Goal: Information Seeking & Learning: Compare options

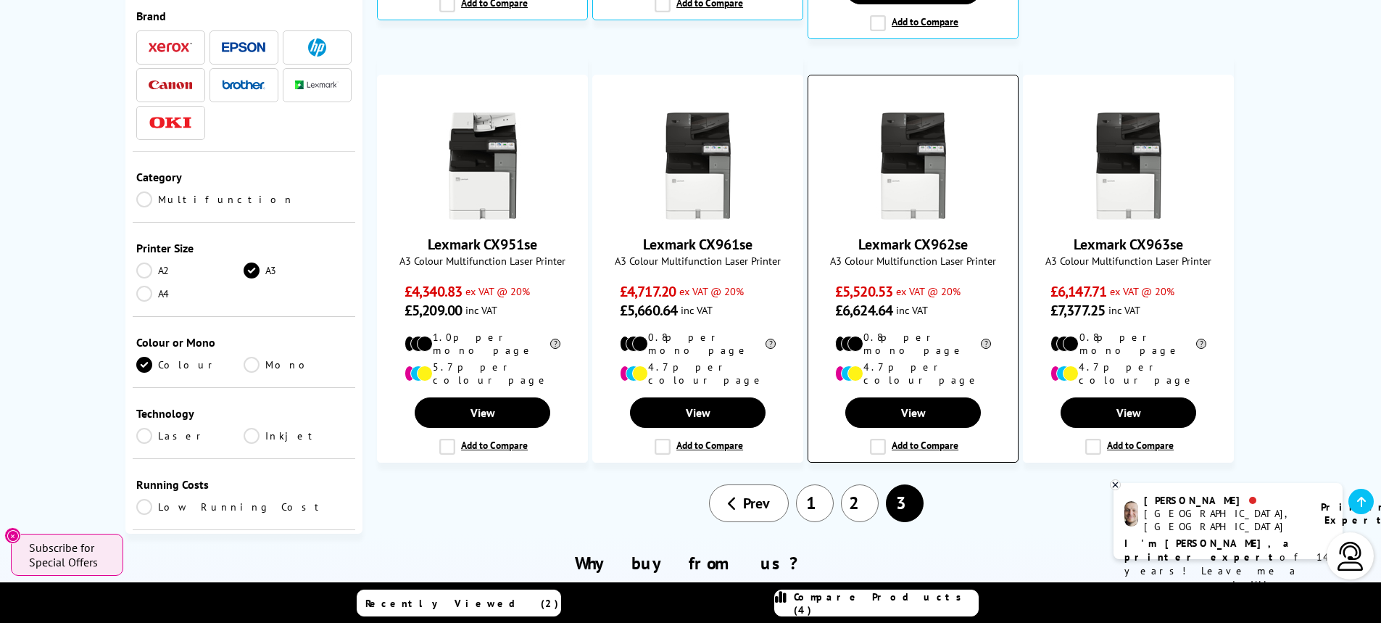
scroll to position [942, 0]
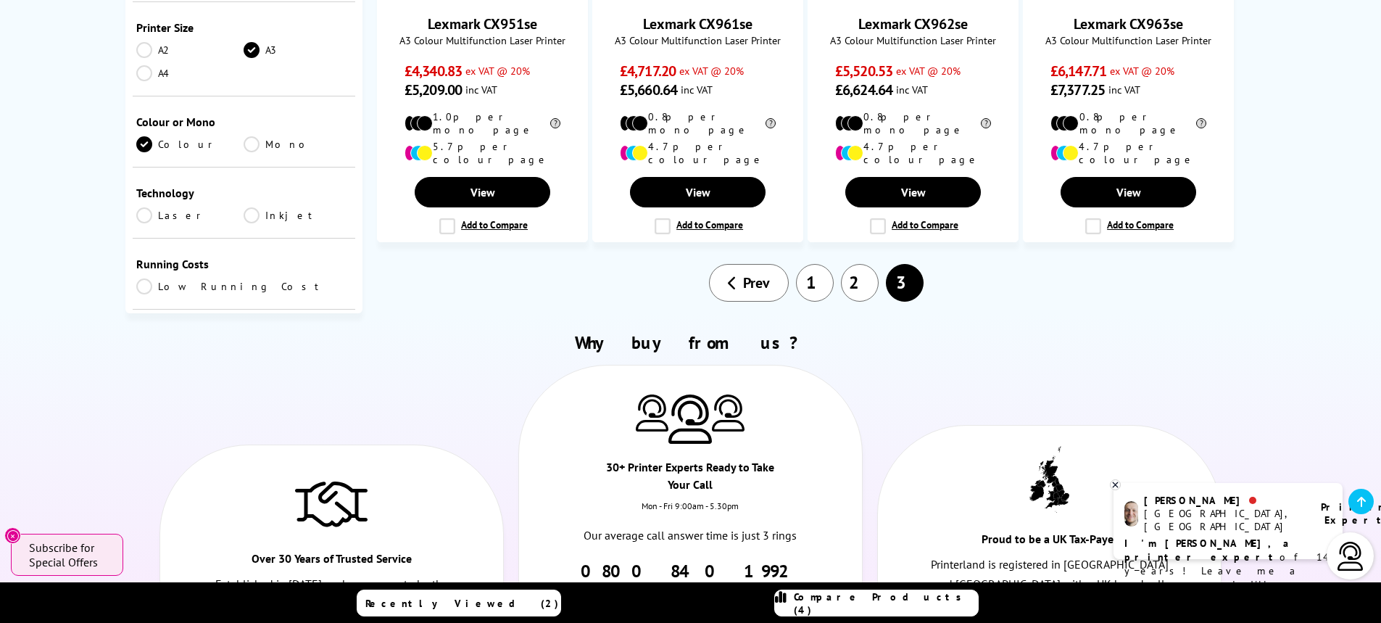
click at [816, 264] on link "1" at bounding box center [815, 283] width 38 height 38
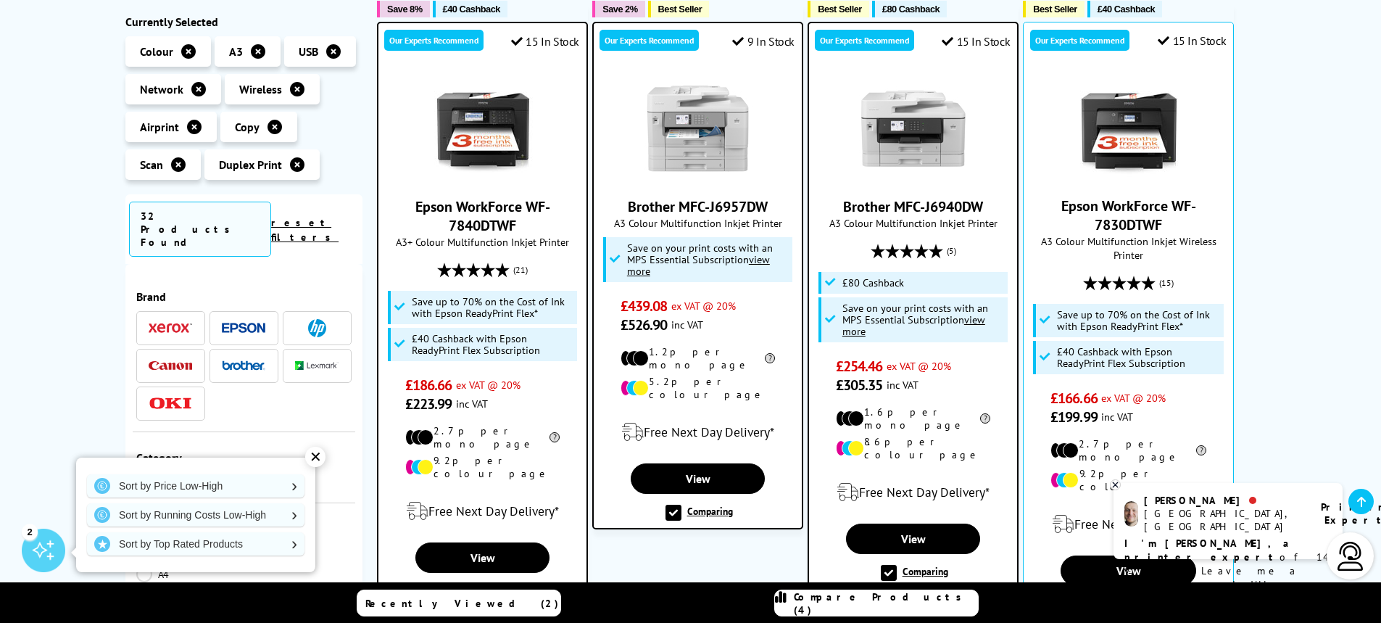
scroll to position [290, 0]
click at [908, 210] on link "Brother MFC-J6940DW" at bounding box center [913, 205] width 140 height 19
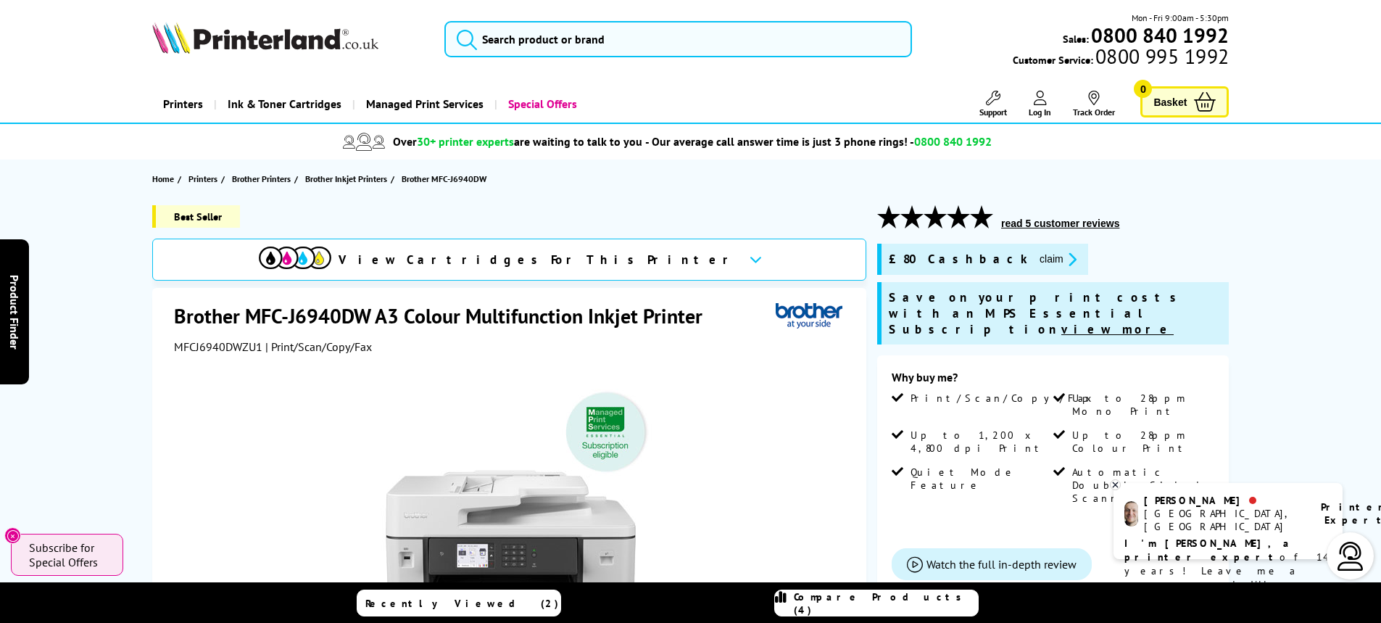
click at [971, 268] on div "£80 Cashback claim" at bounding box center [982, 259] width 211 height 31
click at [1035, 260] on button "claim" at bounding box center [1058, 259] width 46 height 17
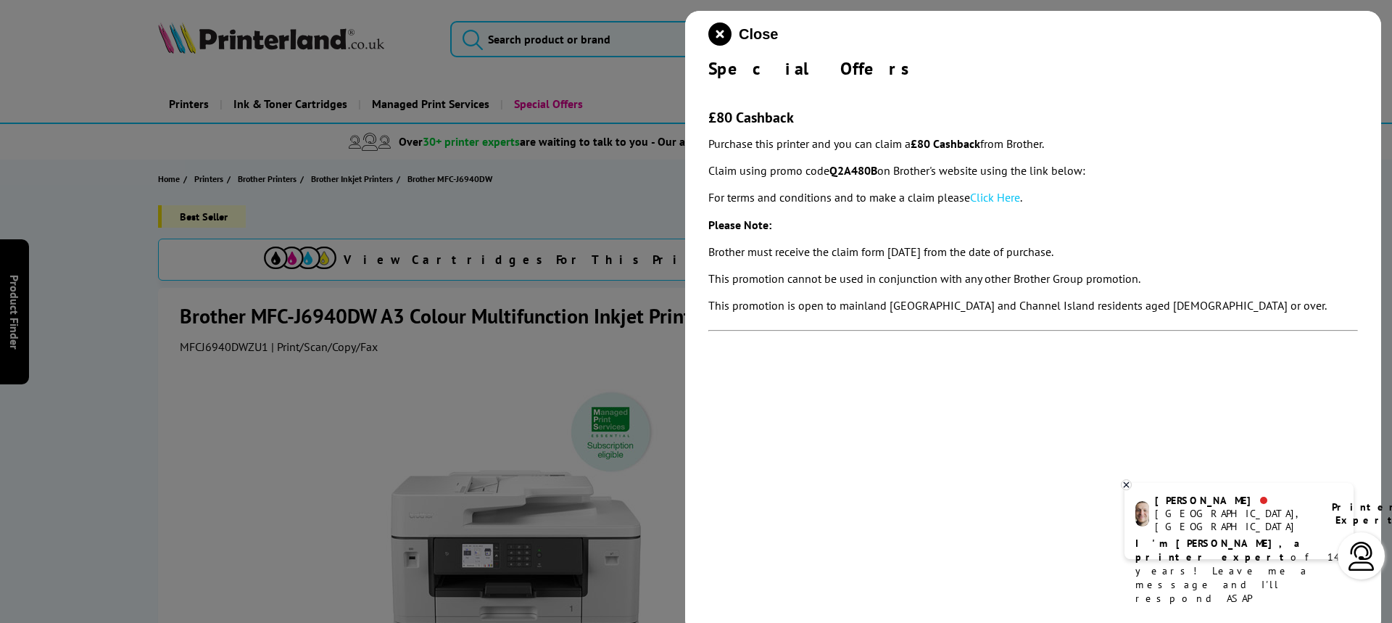
click at [622, 210] on div at bounding box center [696, 311] width 1392 height 623
click at [718, 36] on icon "close modal" at bounding box center [719, 33] width 23 height 23
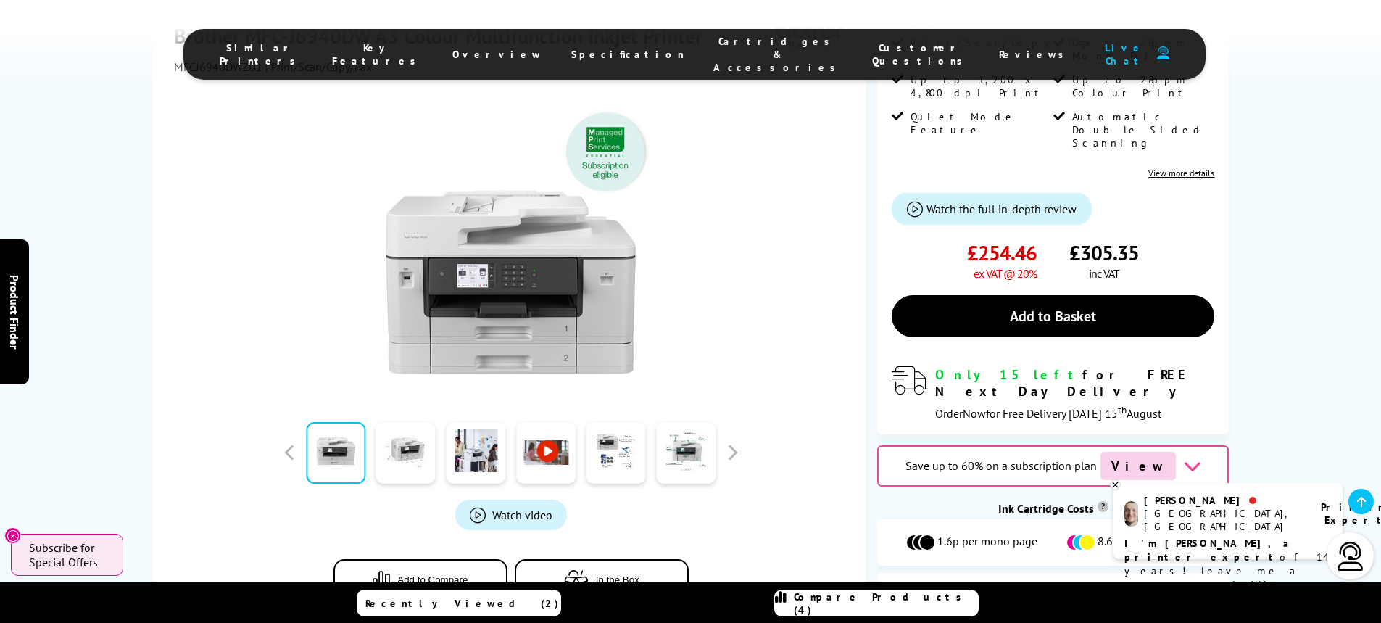
scroll to position [362, 0]
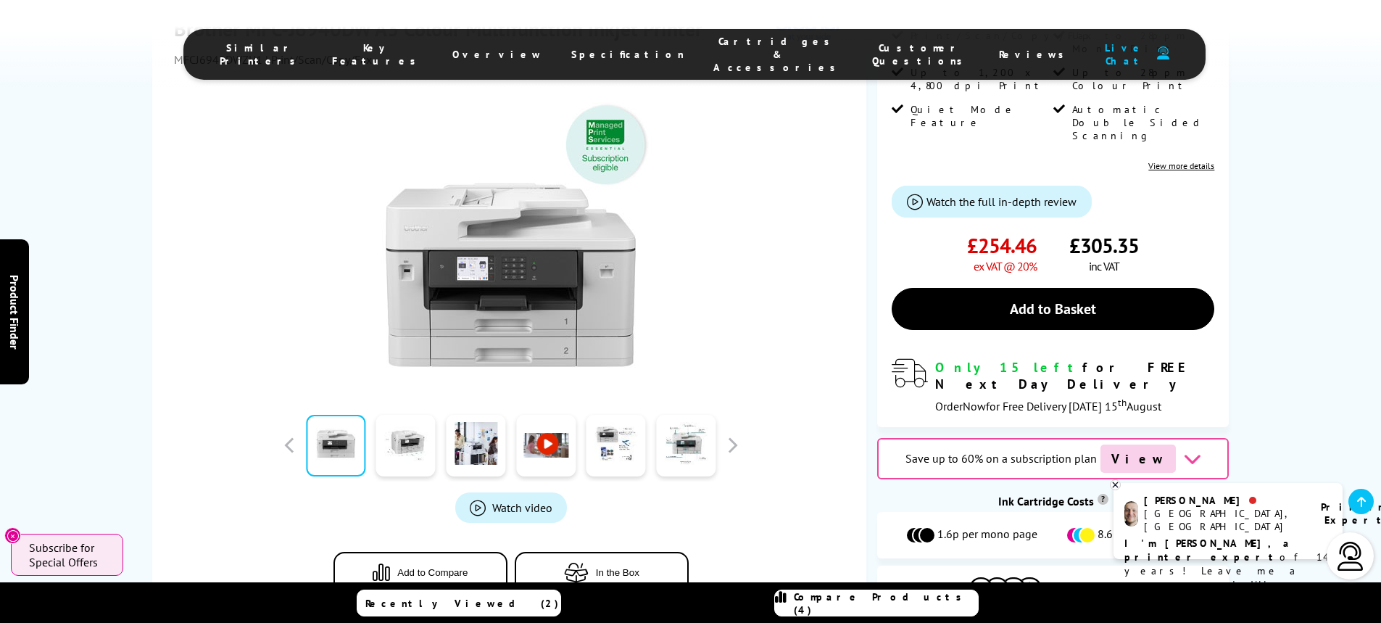
click at [547, 415] on link at bounding box center [545, 446] width 59 height 62
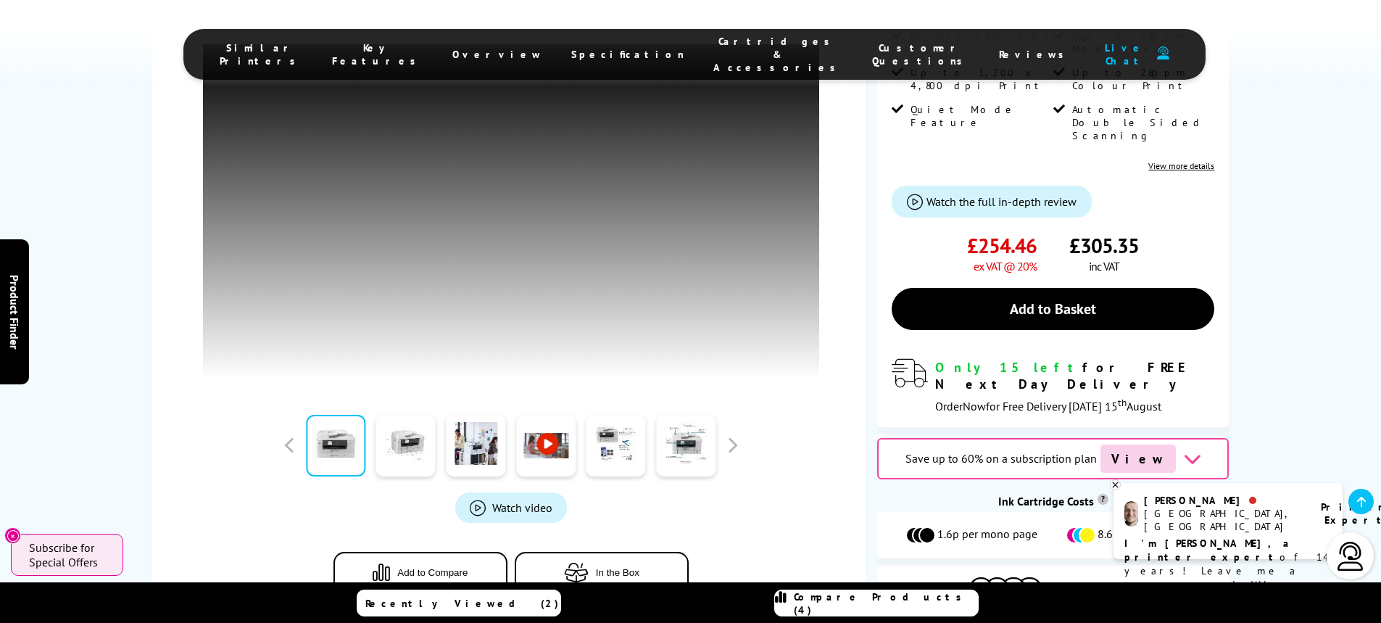
click at [858, 54] on li "Customer Questions" at bounding box center [921, 54] width 127 height 39
click at [872, 46] on span "Customer Questions" at bounding box center [921, 54] width 98 height 26
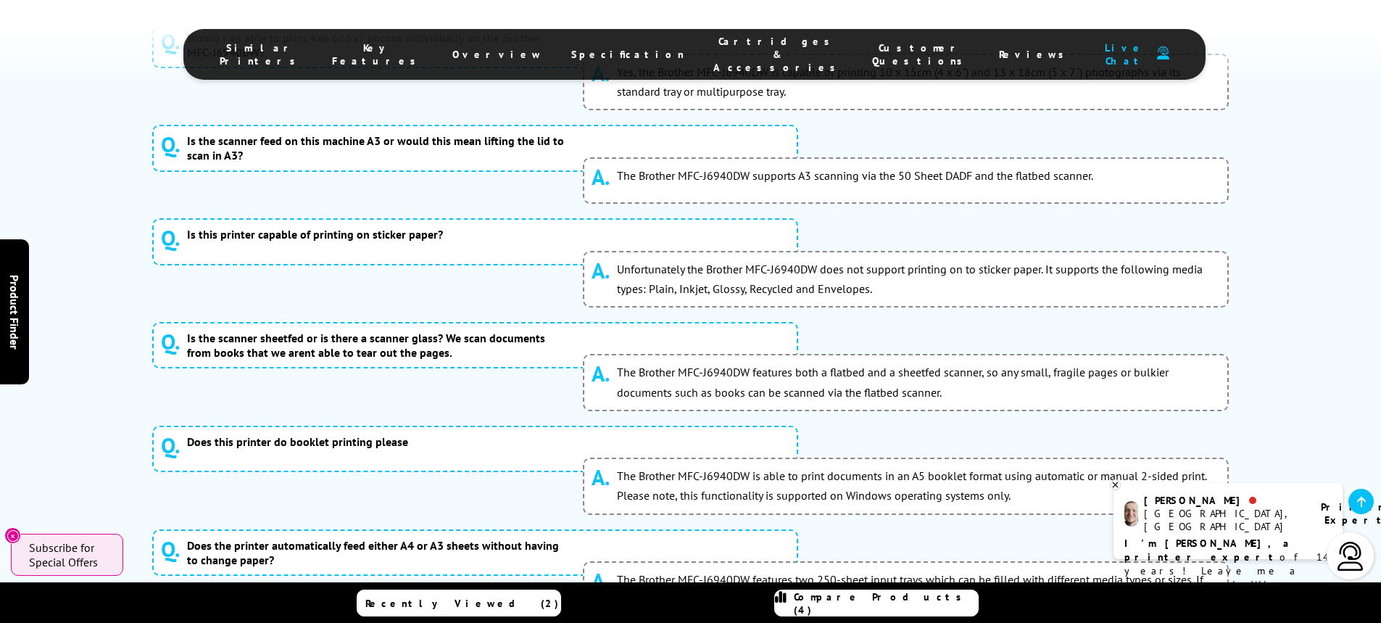
scroll to position [7476, 0]
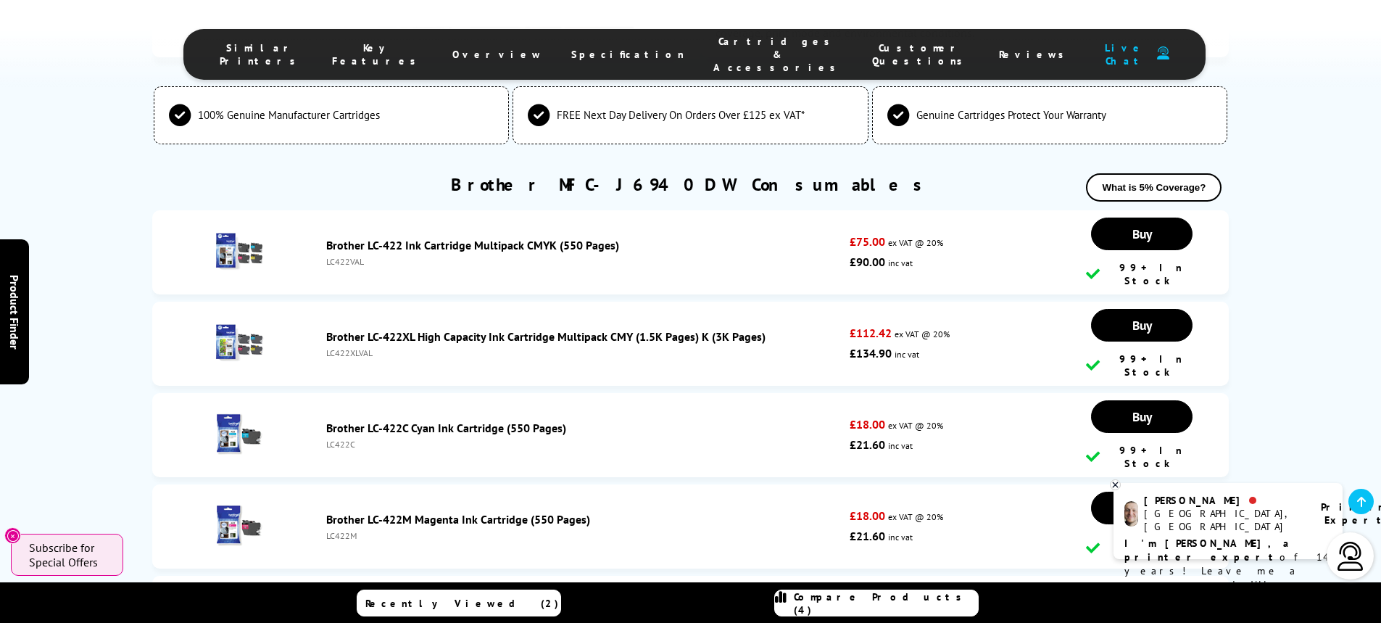
scroll to position [4887, 0]
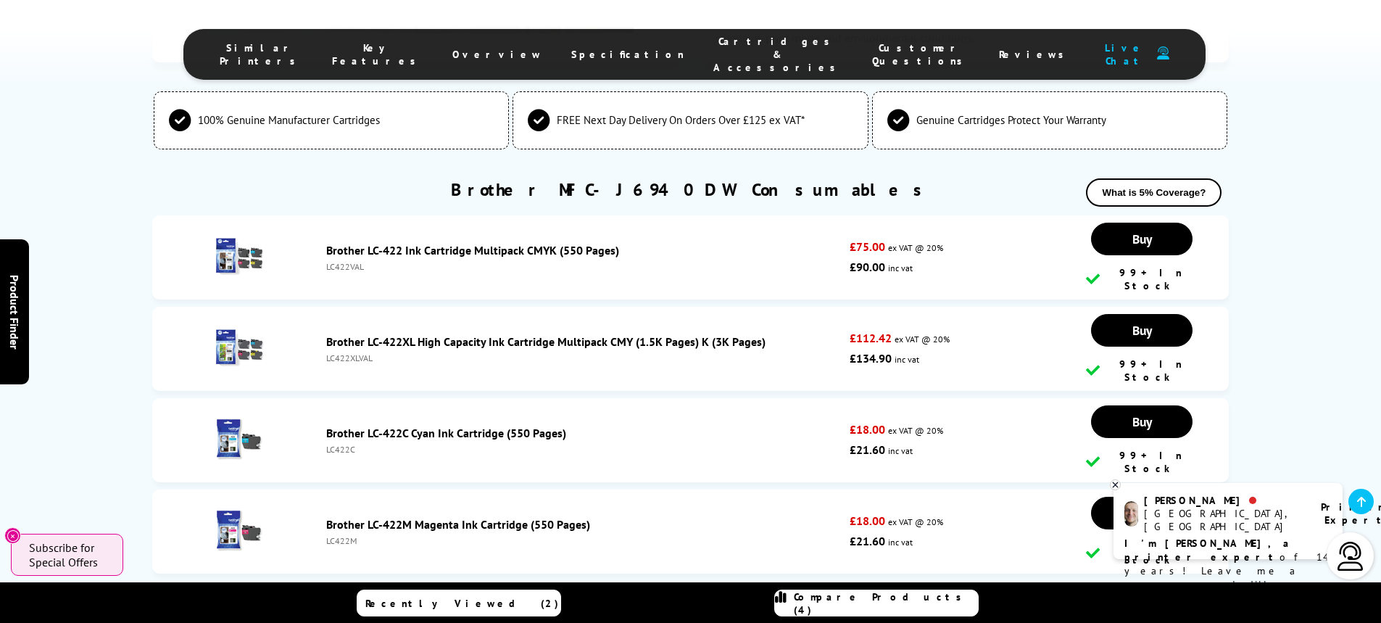
click at [1176, 178] on button "What is 5% Coverage?" at bounding box center [1154, 192] width 136 height 28
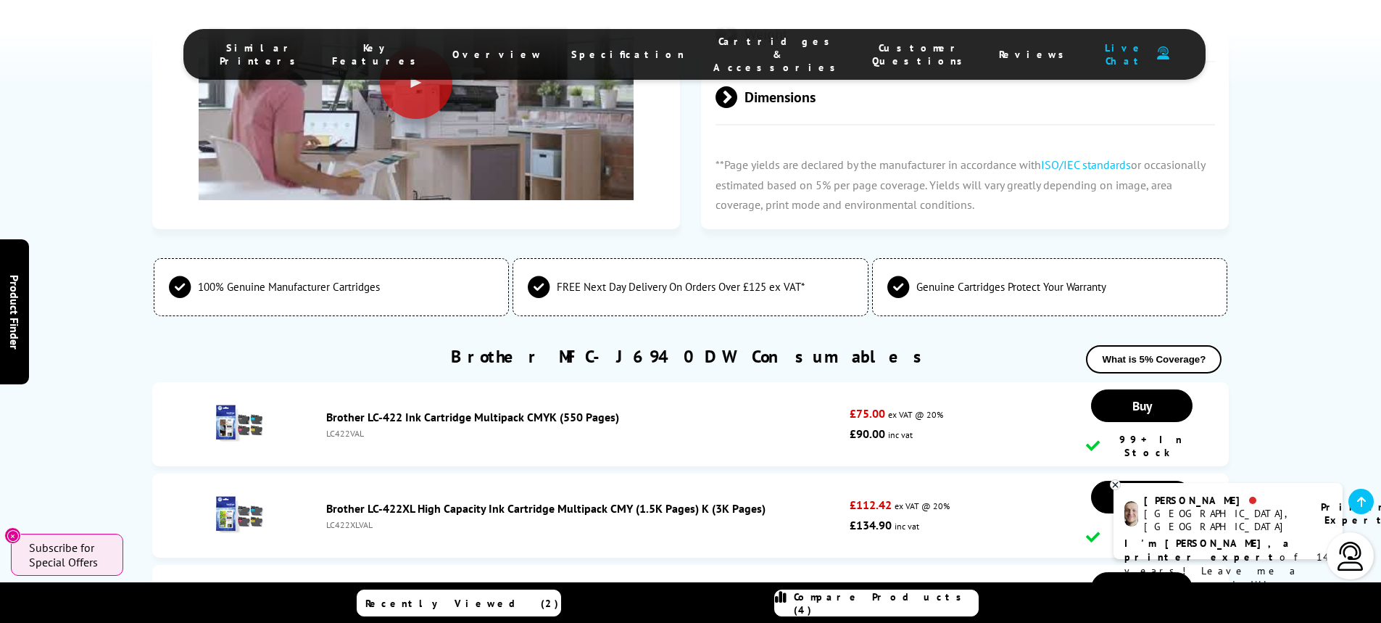
scroll to position [4742, 0]
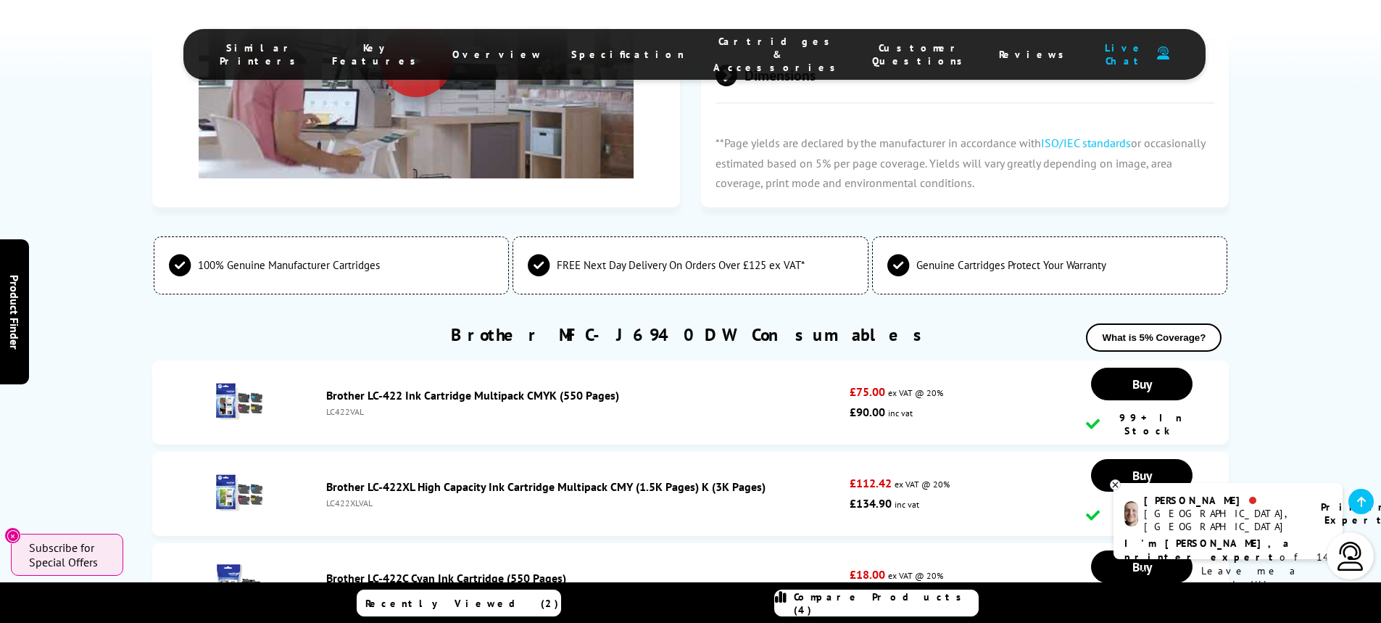
click at [424, 388] on link "Brother LC-422 Ink Cartridge Multipack CMYK (550 Pages)" at bounding box center [472, 395] width 293 height 14
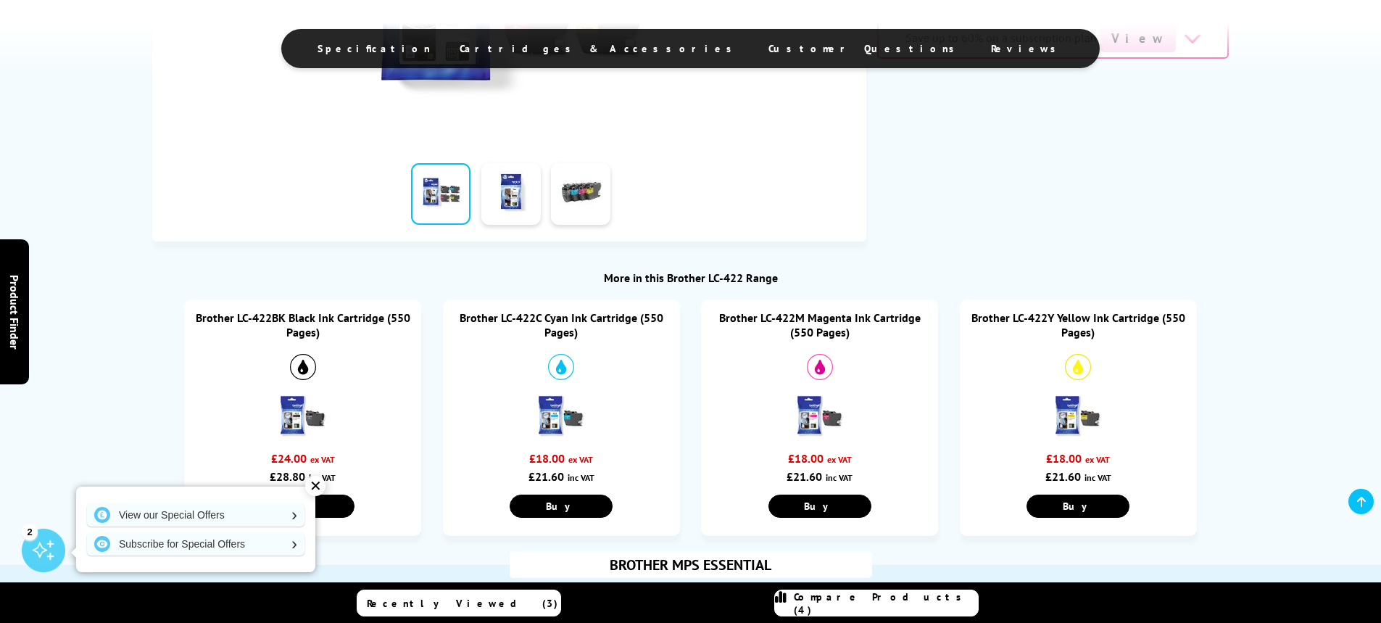
scroll to position [507, 0]
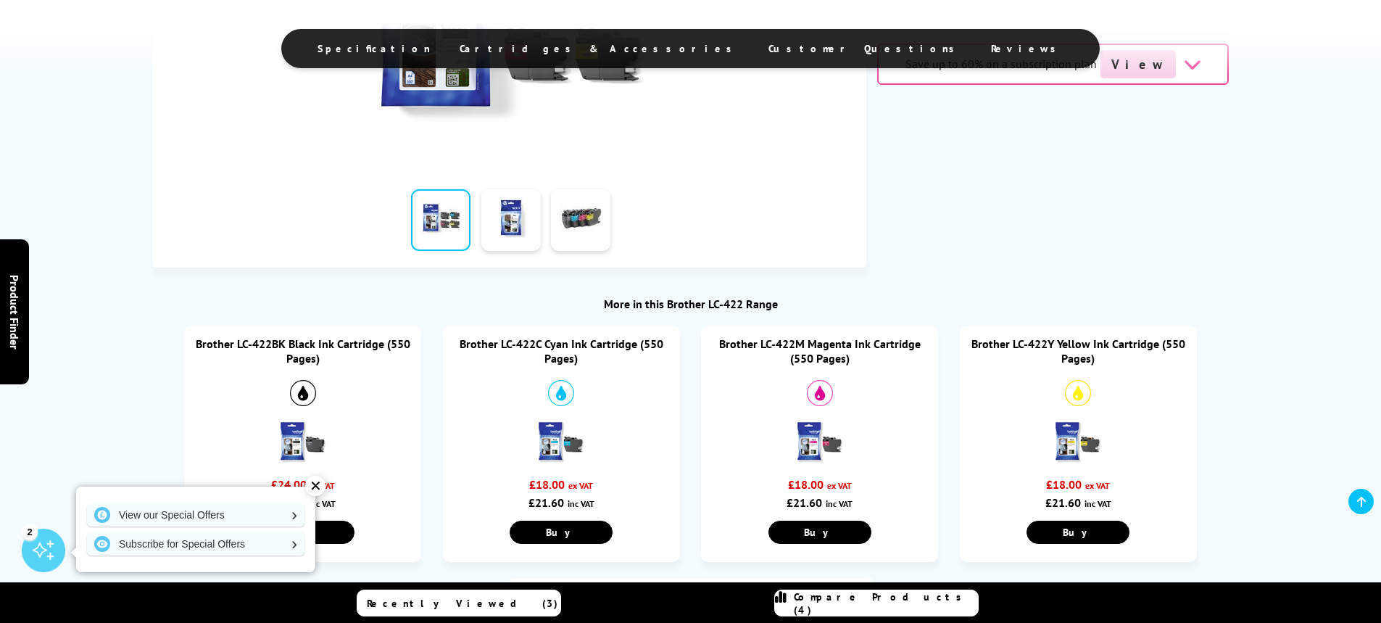
click at [455, 227] on link at bounding box center [440, 220] width 59 height 62
click at [511, 243] on link at bounding box center [510, 220] width 59 height 62
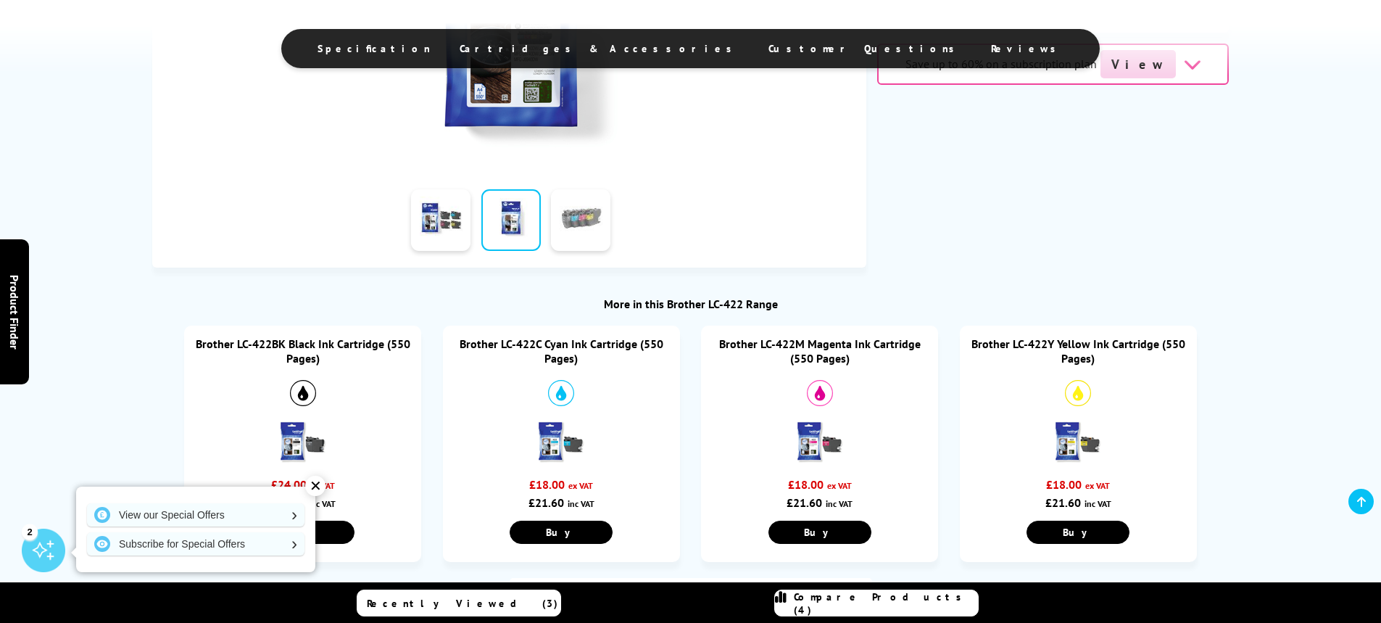
click at [560, 246] on link at bounding box center [580, 220] width 59 height 62
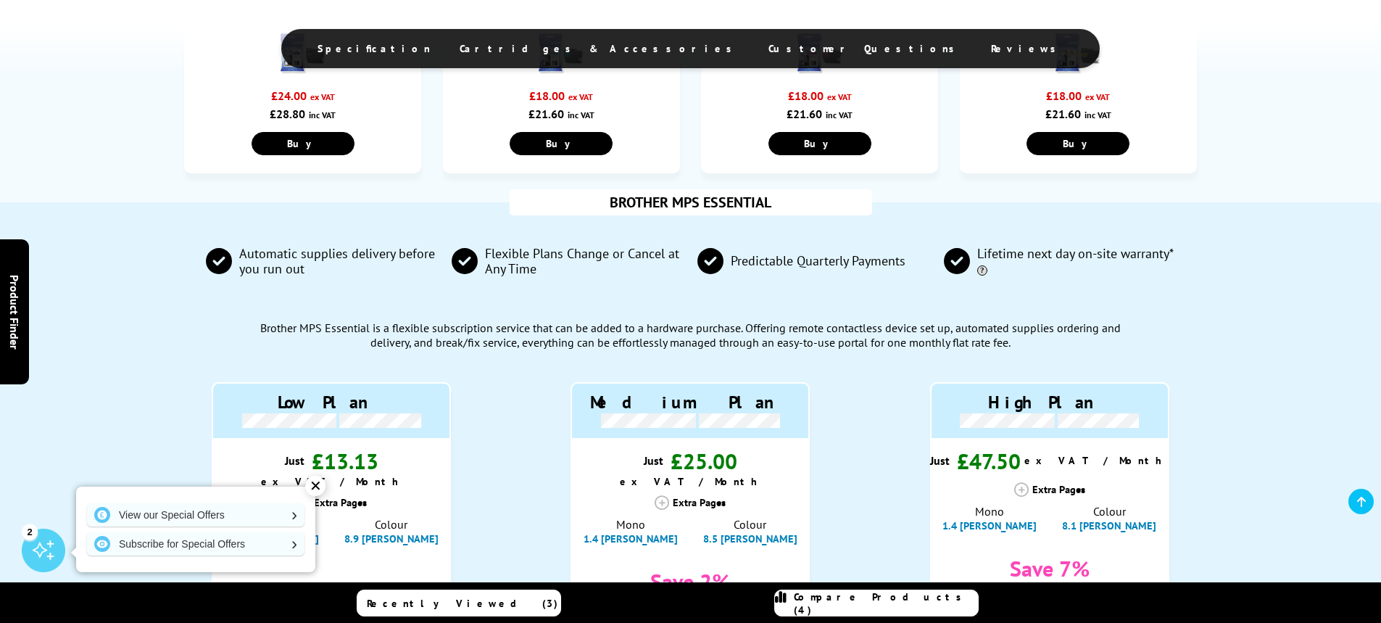
scroll to position [870, 0]
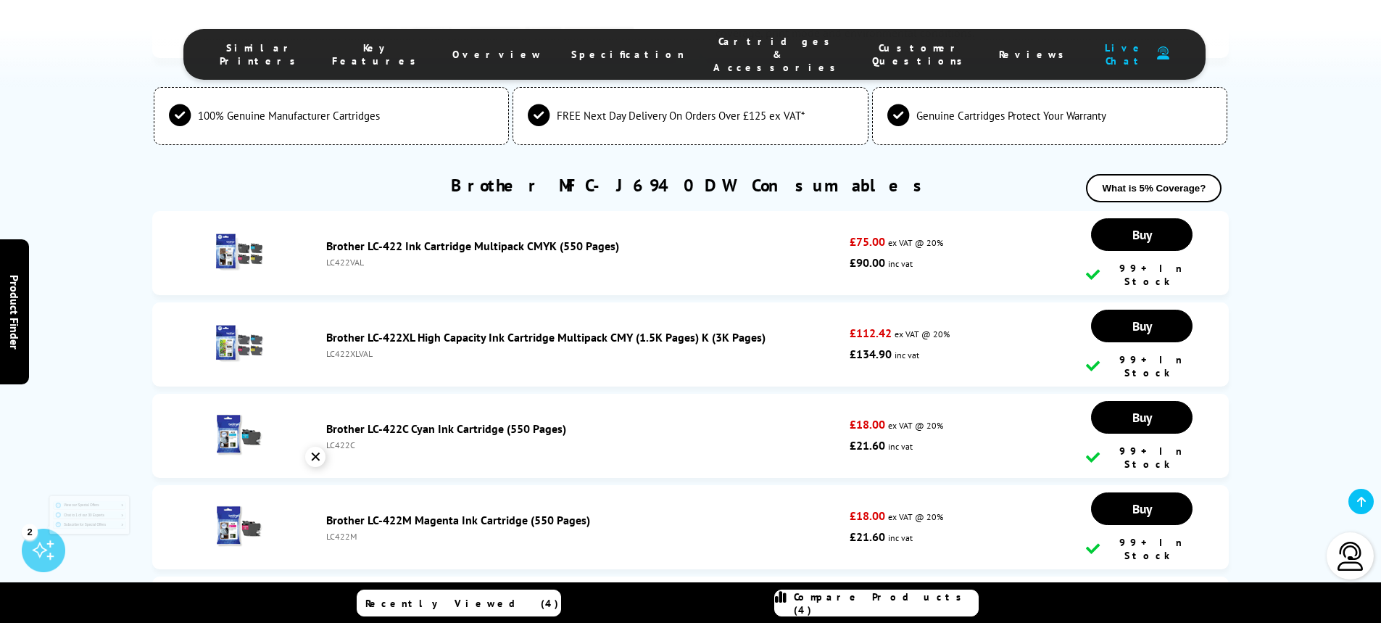
scroll to position [4742, 0]
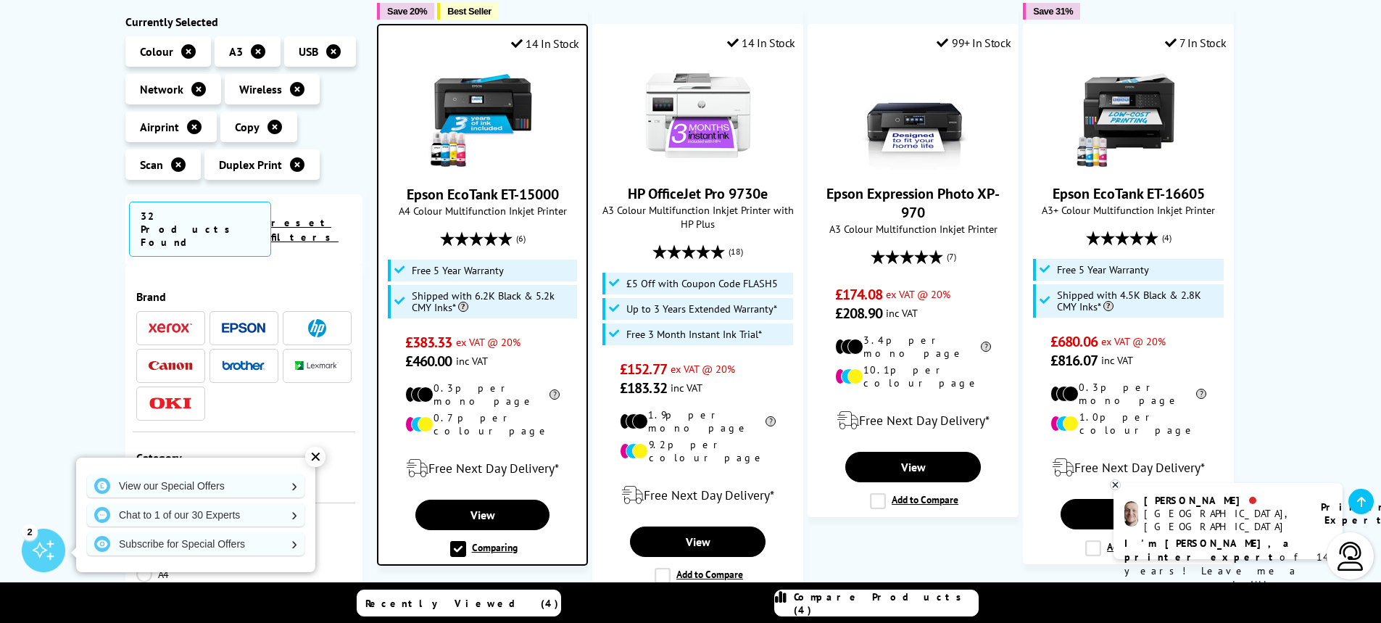
scroll to position [942, 0]
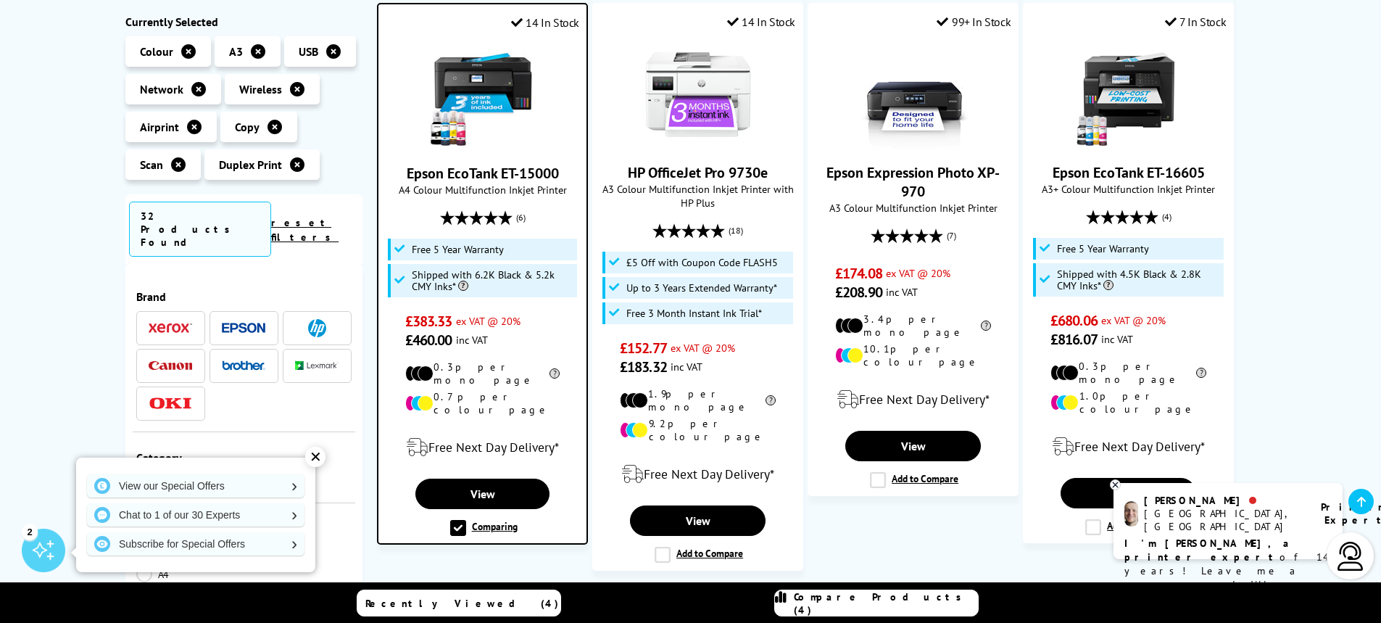
click at [243, 319] on span at bounding box center [243, 328] width 43 height 18
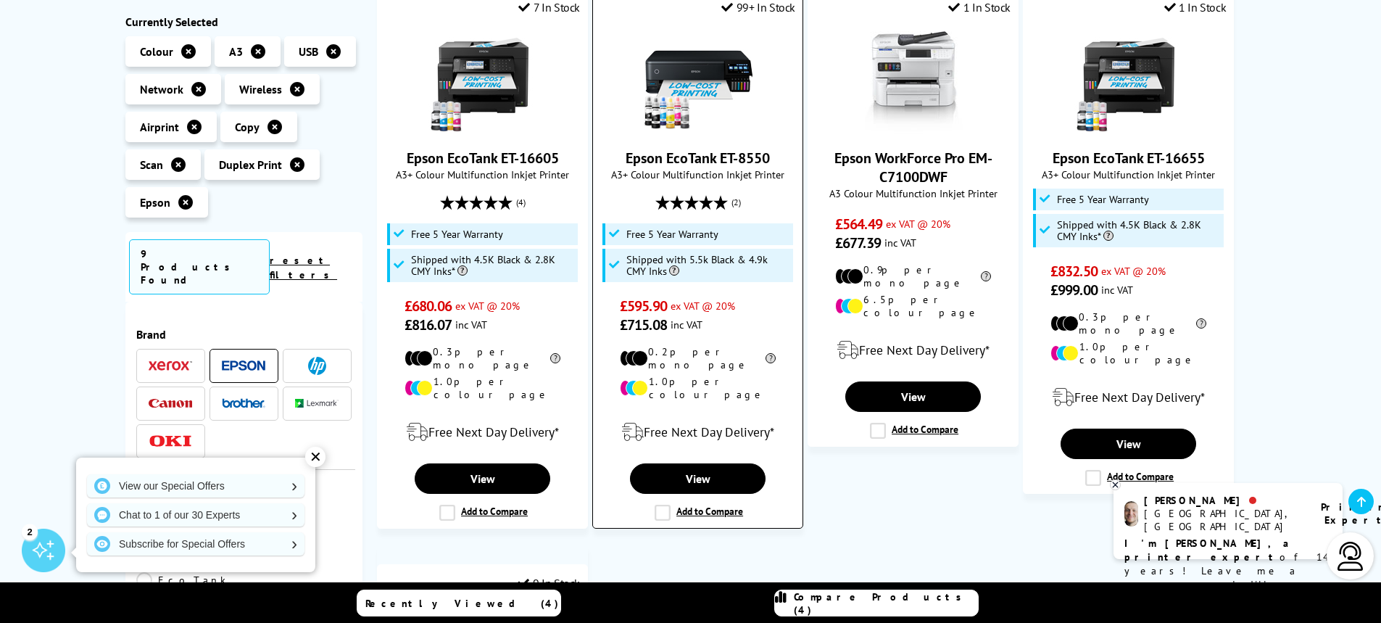
click at [663, 505] on label "Add to Compare" at bounding box center [699, 513] width 88 height 16
click at [0, 0] on input "Add to Compare" at bounding box center [0, 0] width 0 height 0
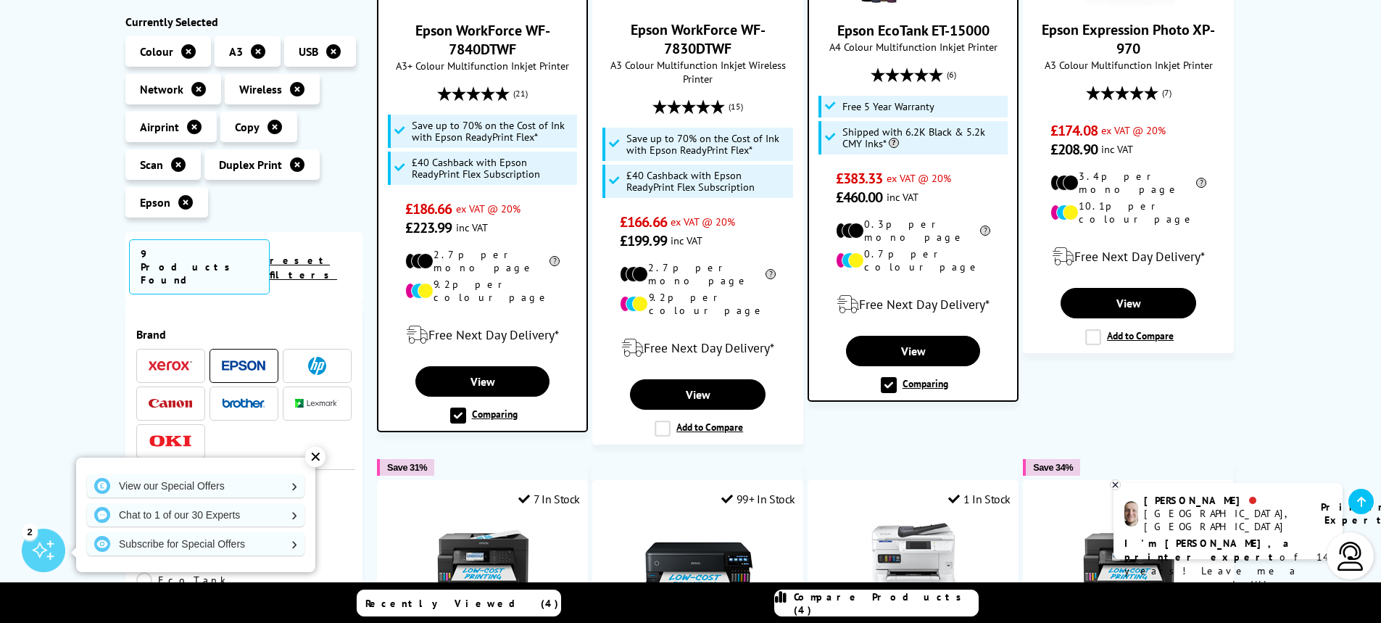
scroll to position [362, 0]
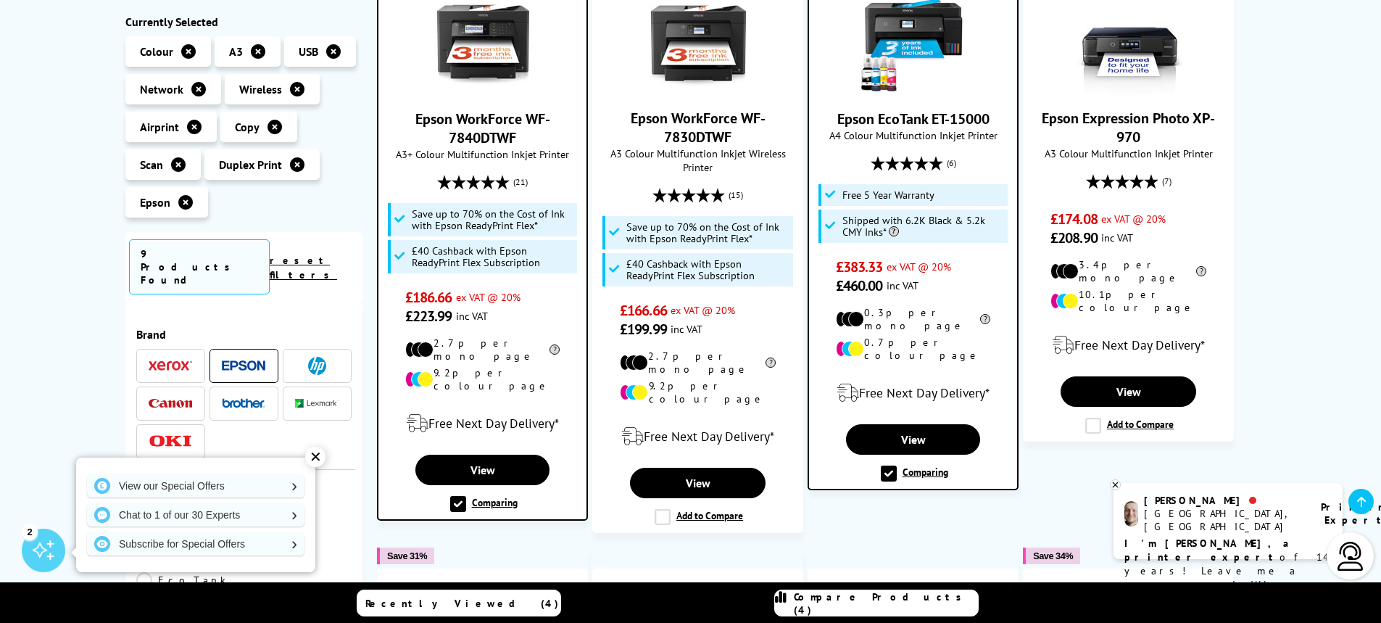
click at [456, 496] on label "Comparing" at bounding box center [483, 504] width 67 height 16
click at [0, 0] on input "Comparing" at bounding box center [0, 0] width 0 height 0
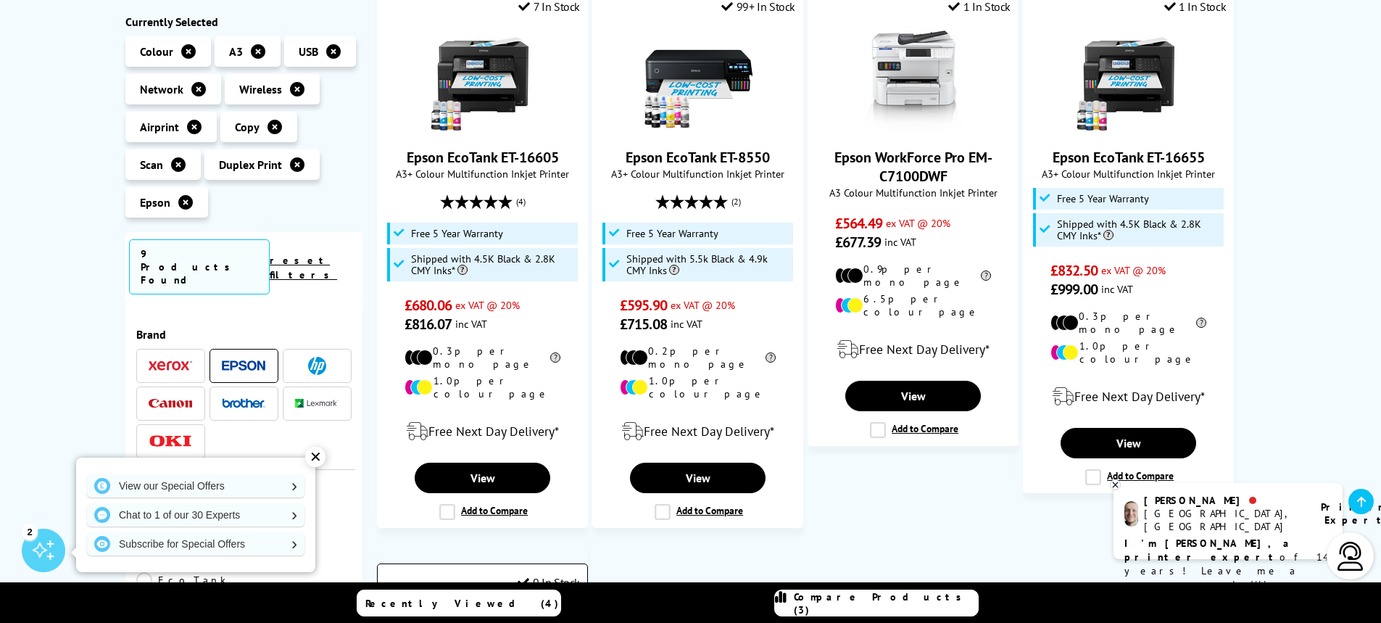
scroll to position [942, 0]
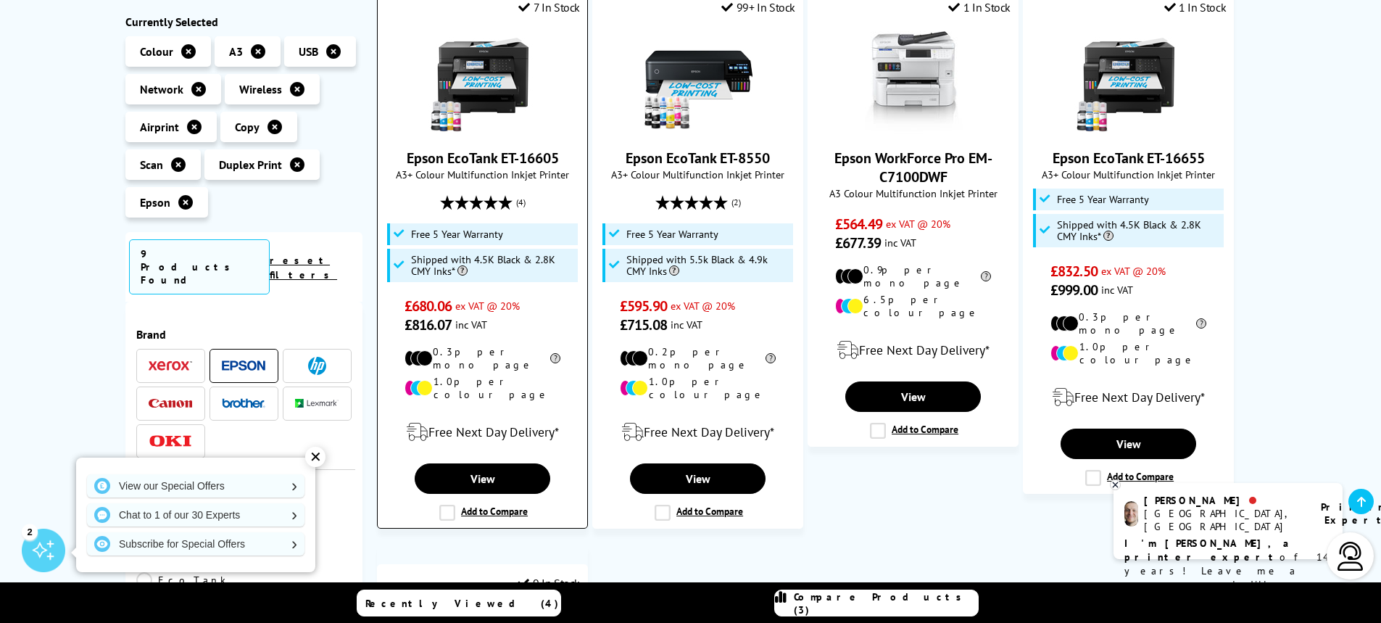
click at [447, 505] on label "Add to Compare" at bounding box center [483, 513] width 88 height 16
click at [0, 0] on input "Add to Compare" at bounding box center [0, 0] width 0 height 0
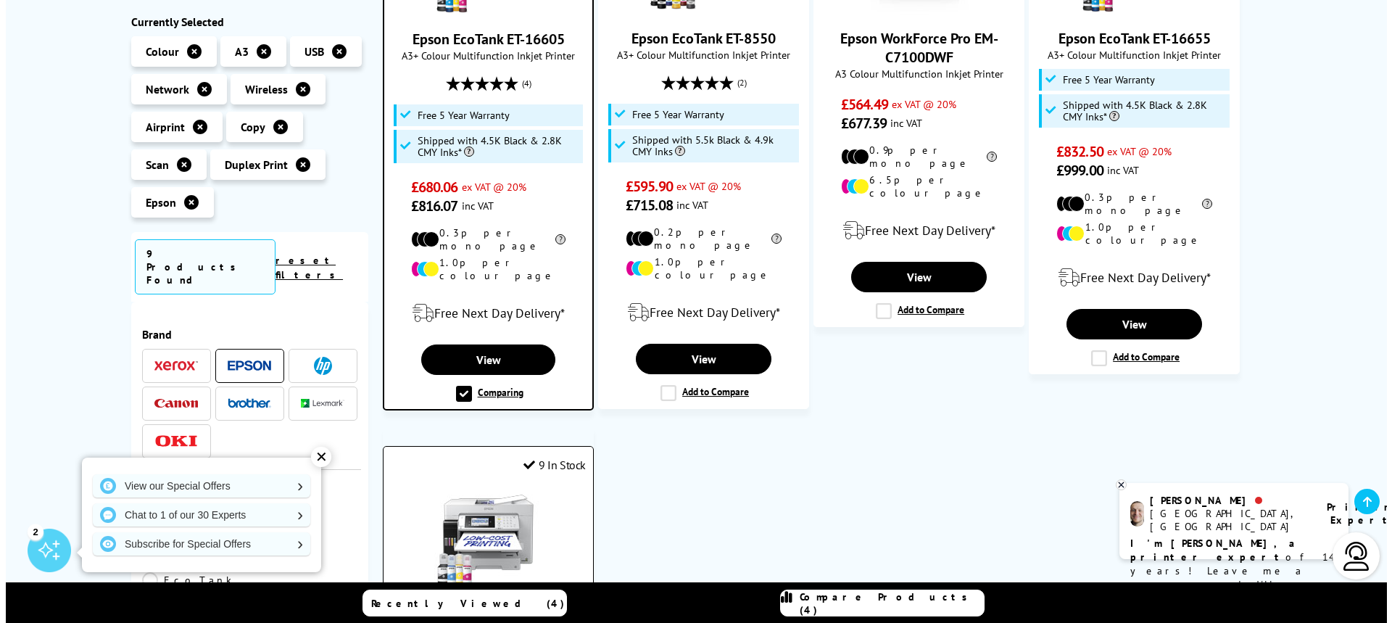
scroll to position [1088, 0]
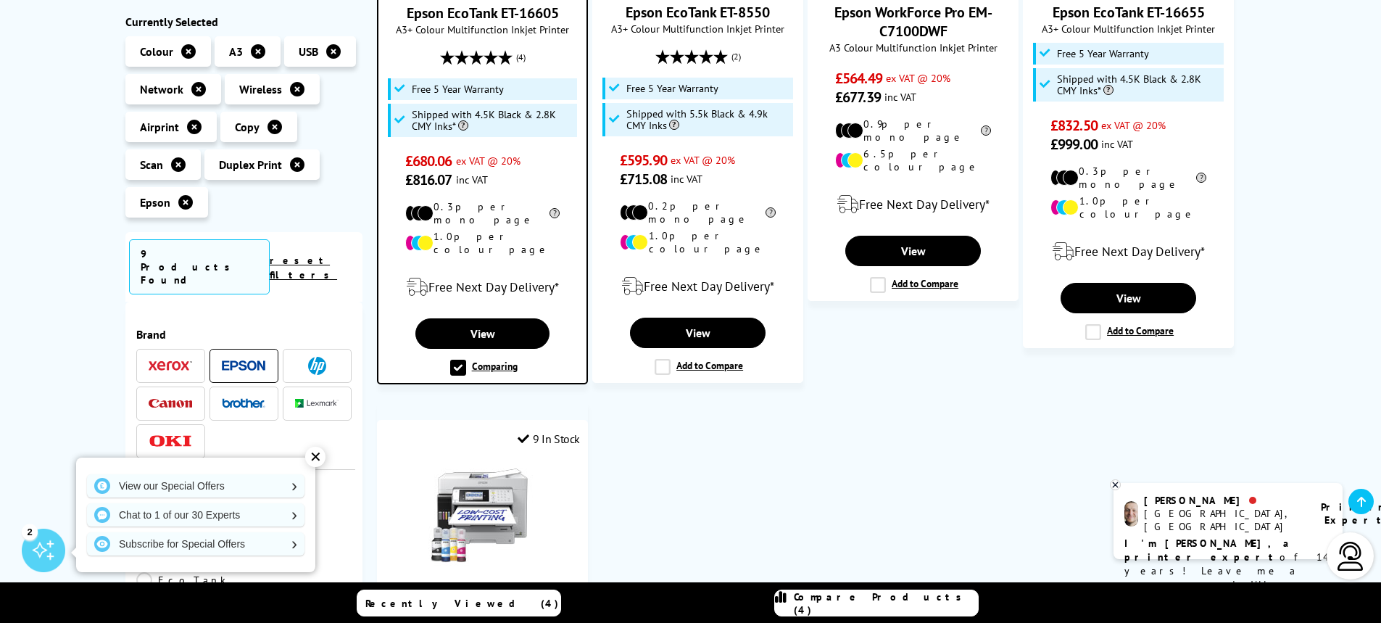
click at [805, 605] on link "Compare Products (4)" at bounding box center [876, 602] width 204 height 27
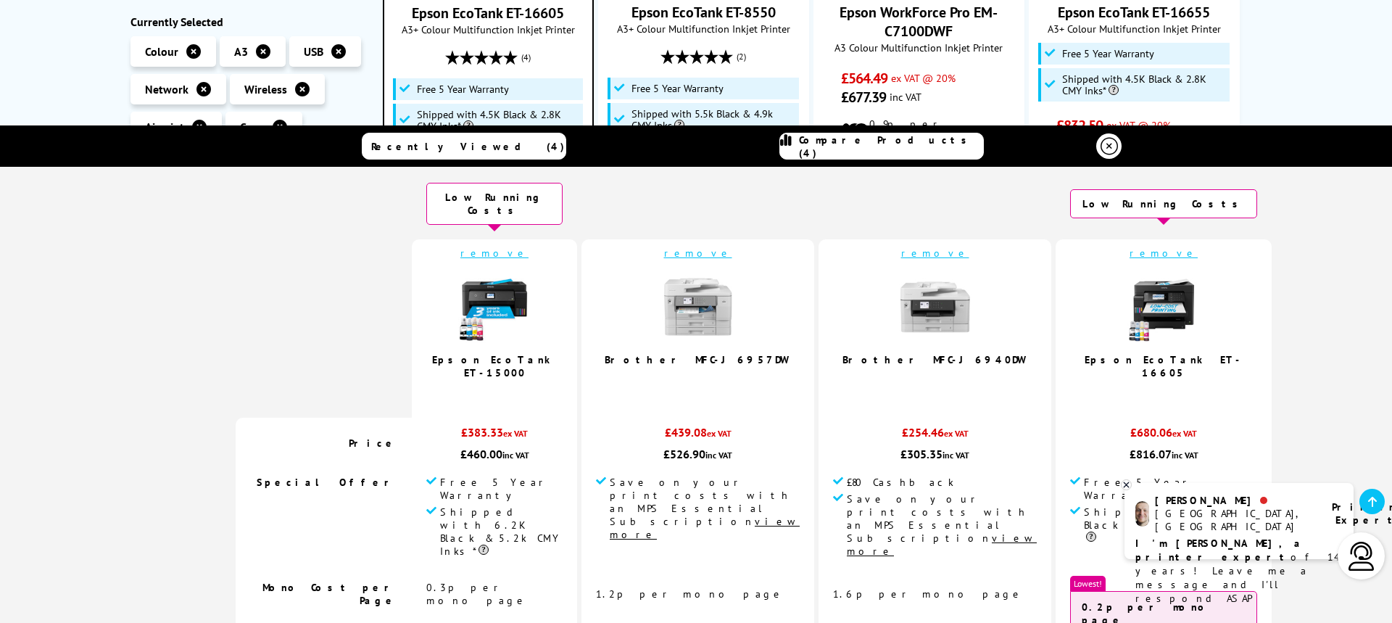
scroll to position [0, 0]
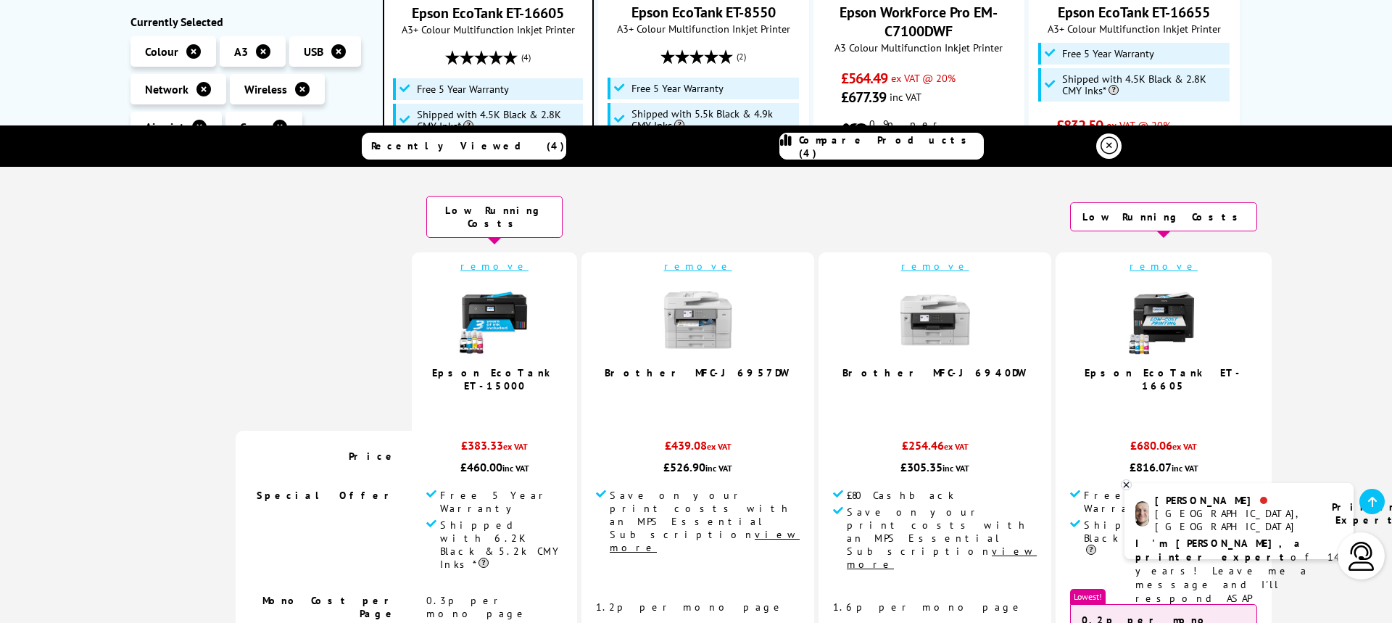
click at [1127, 333] on img at bounding box center [1163, 319] width 72 height 72
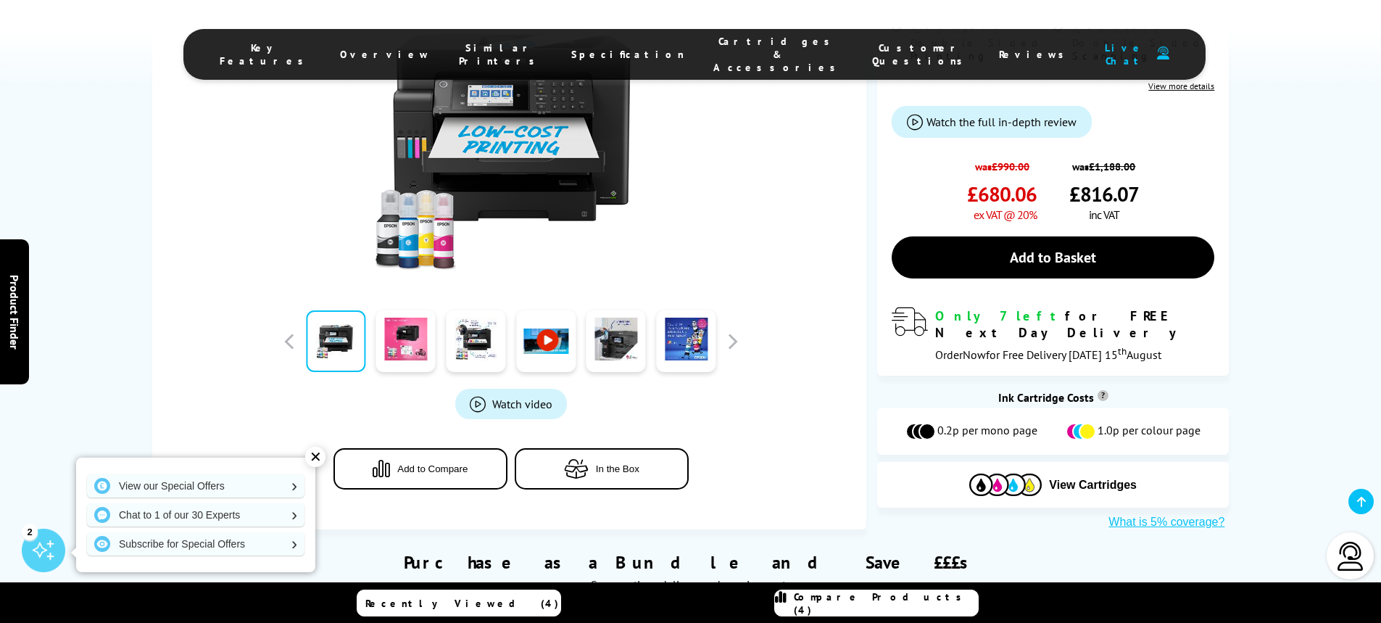
scroll to position [435, 0]
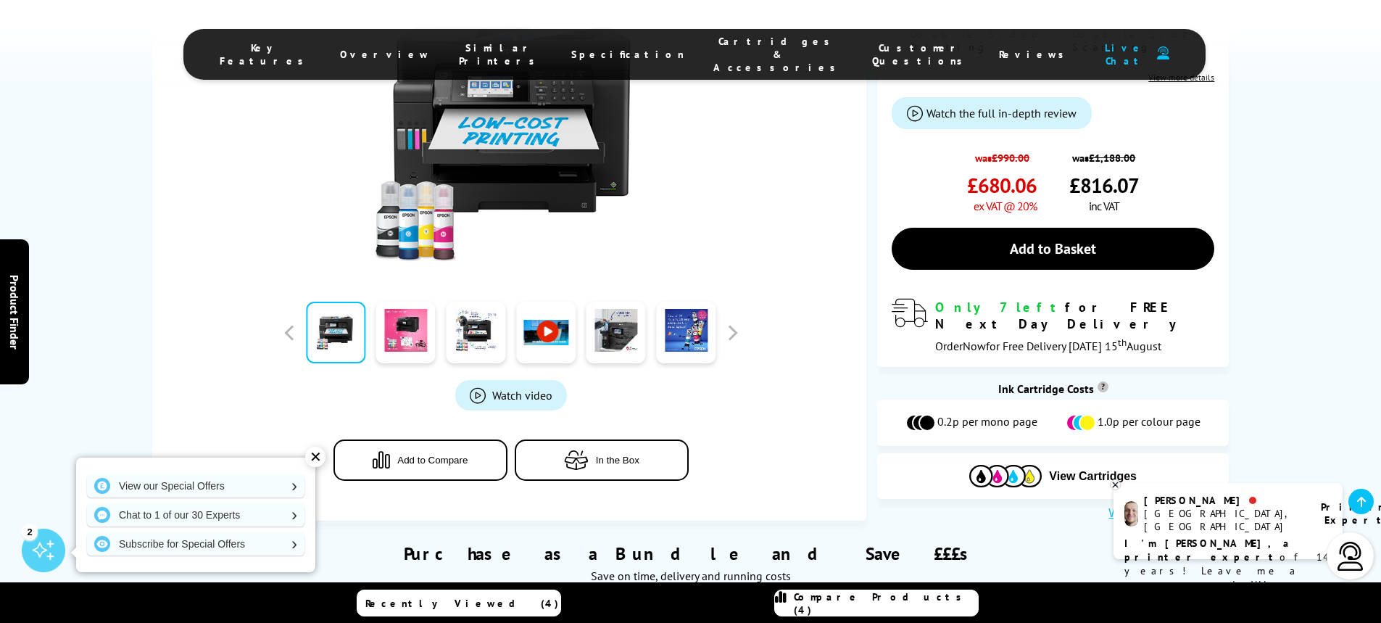
click at [550, 310] on link at bounding box center [545, 333] width 59 height 62
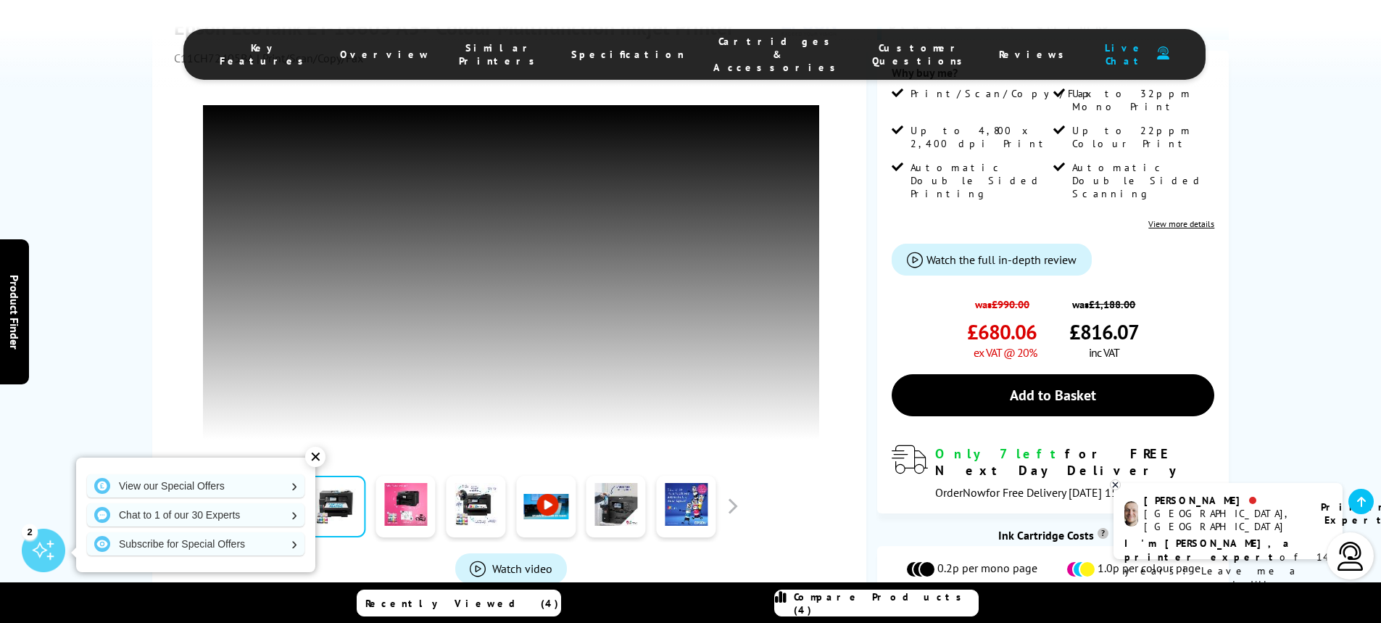
scroll to position [217, 0]
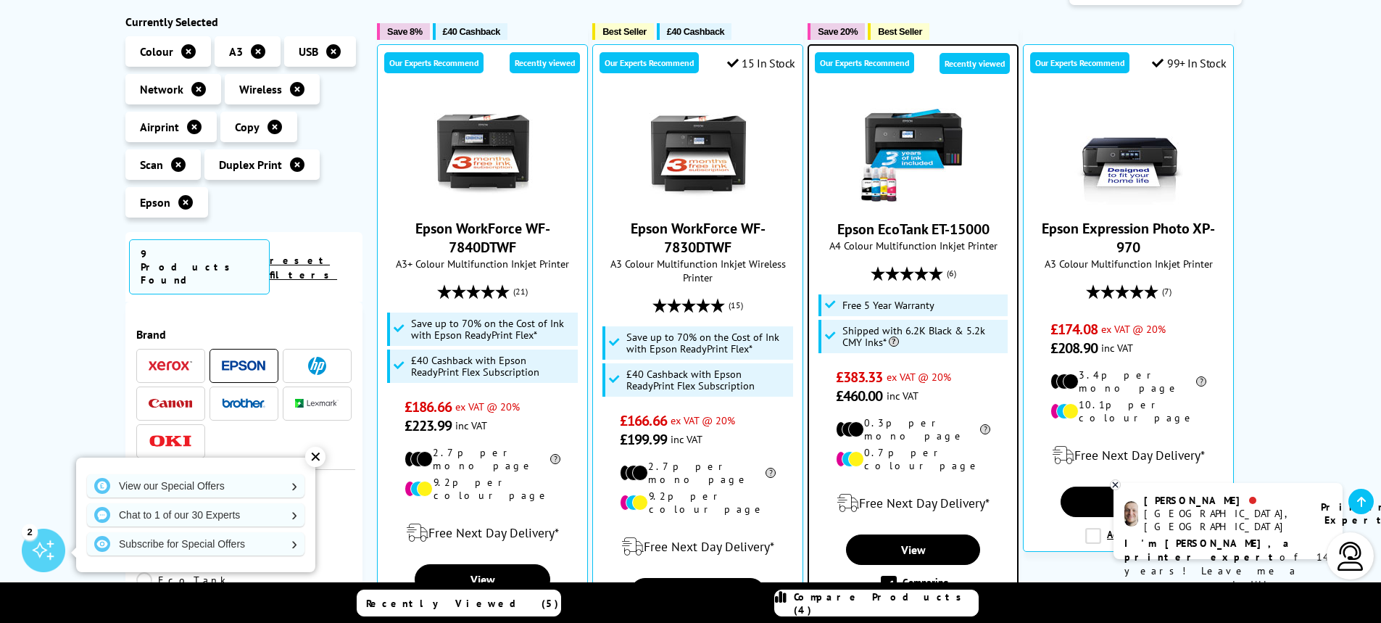
scroll to position [235, 0]
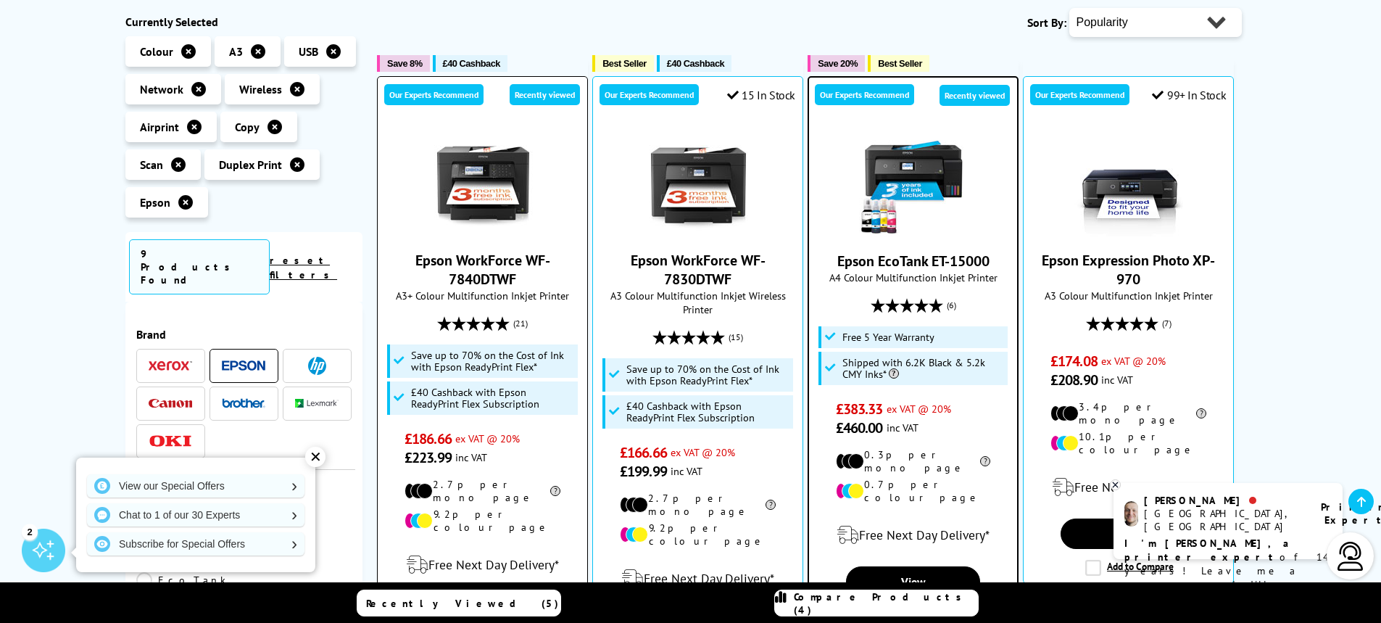
click at [483, 366] on span "Save up to 70% on the Cost of Ink with Epson ReadyPrint Flex*" at bounding box center [493, 360] width 164 height 23
click at [401, 362] on icon at bounding box center [402, 360] width 17 height 11
drag, startPoint x: 401, startPoint y: 362, endPoint x: 431, endPoint y: 389, distance: 40.1
click at [431, 389] on span "£40 Cashback with Epson ReadyPrint Flex Subscription" at bounding box center [493, 397] width 164 height 23
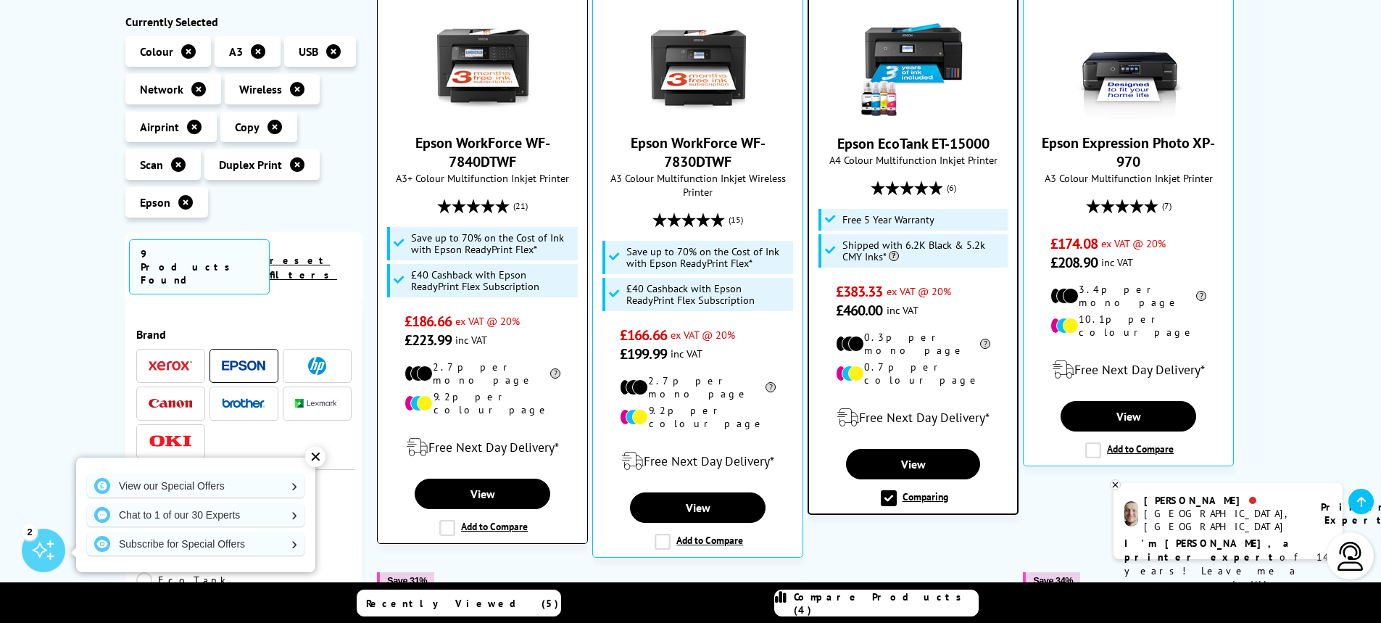
scroll to position [380, 0]
